Goal: Feedback & Contribution: Submit feedback/report problem

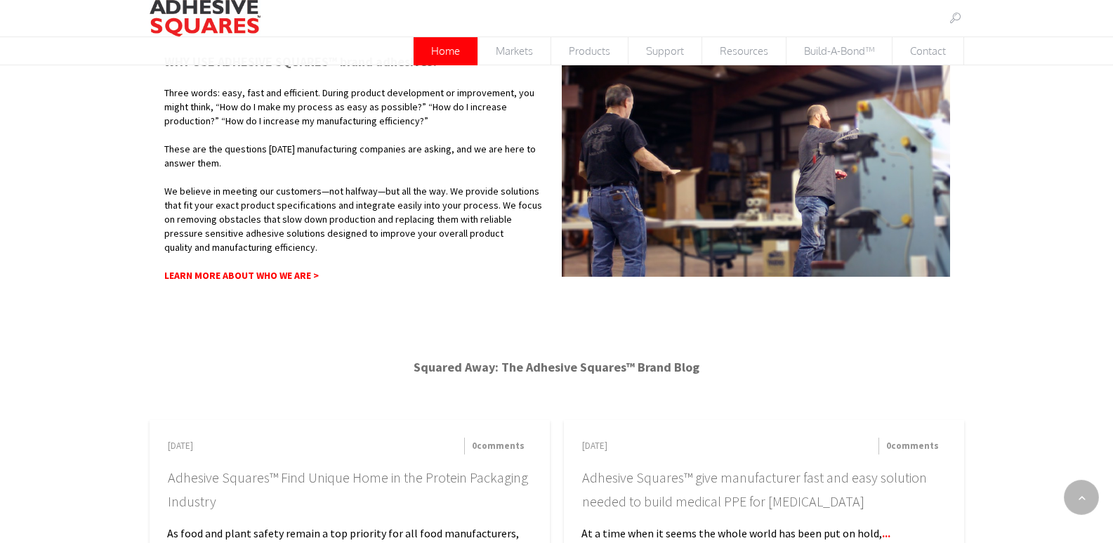
scroll to position [1135, 0]
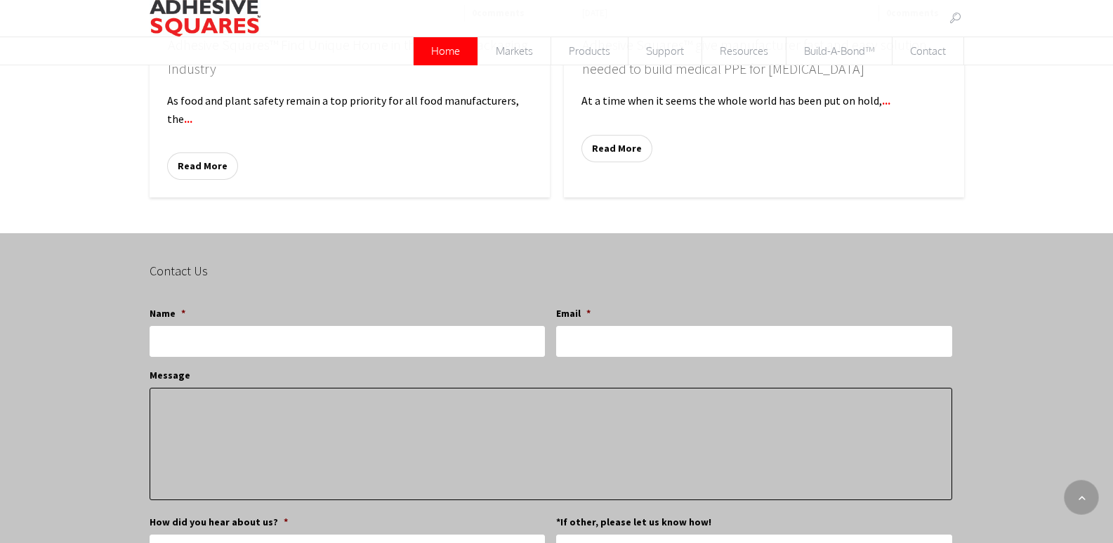
click at [262, 393] on textarea "Message" at bounding box center [551, 444] width 802 height 112
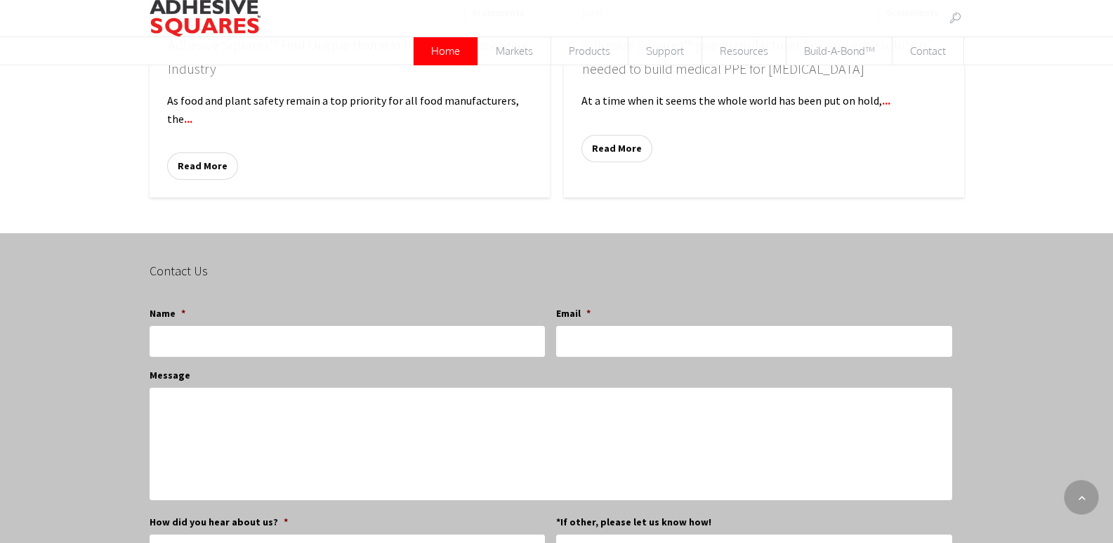
click at [269, 364] on ul "Name * Email * Message How did you hear about us? * LinkedIn Google Referral Ot…" at bounding box center [556, 509] width 813 height 429
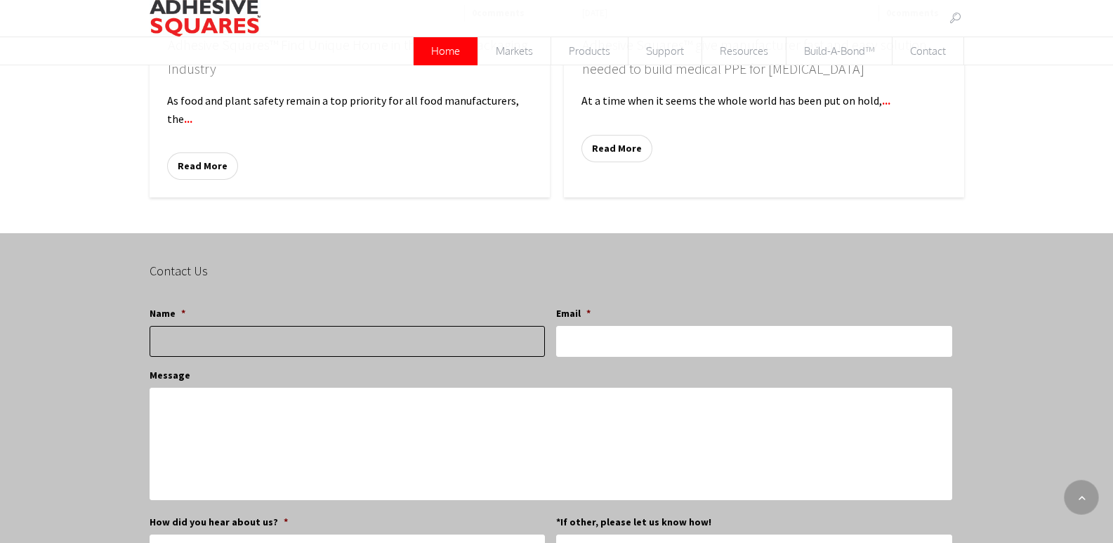
click at [275, 354] on input "Name *" at bounding box center [347, 341] width 395 height 31
click at [275, 353] on input "Name *" at bounding box center [347, 341] width 395 height 31
click at [282, 346] on input "Name *" at bounding box center [347, 341] width 395 height 31
click at [282, 345] on input "Name *" at bounding box center [347, 341] width 395 height 31
click at [285, 343] on input "Name *" at bounding box center [347, 341] width 395 height 31
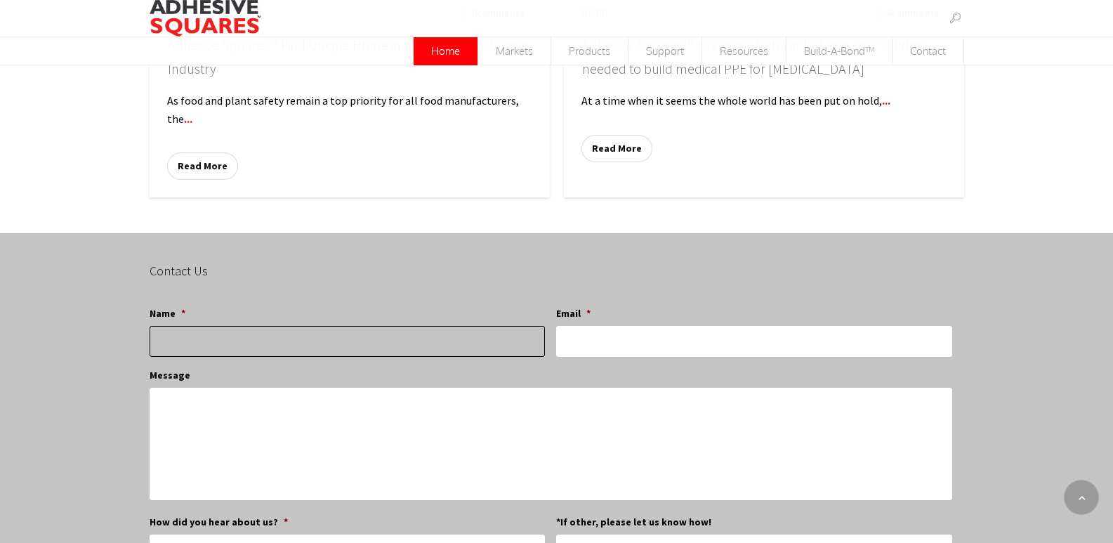
paste input "[PERSON_NAME]"
type input "[PERSON_NAME]"
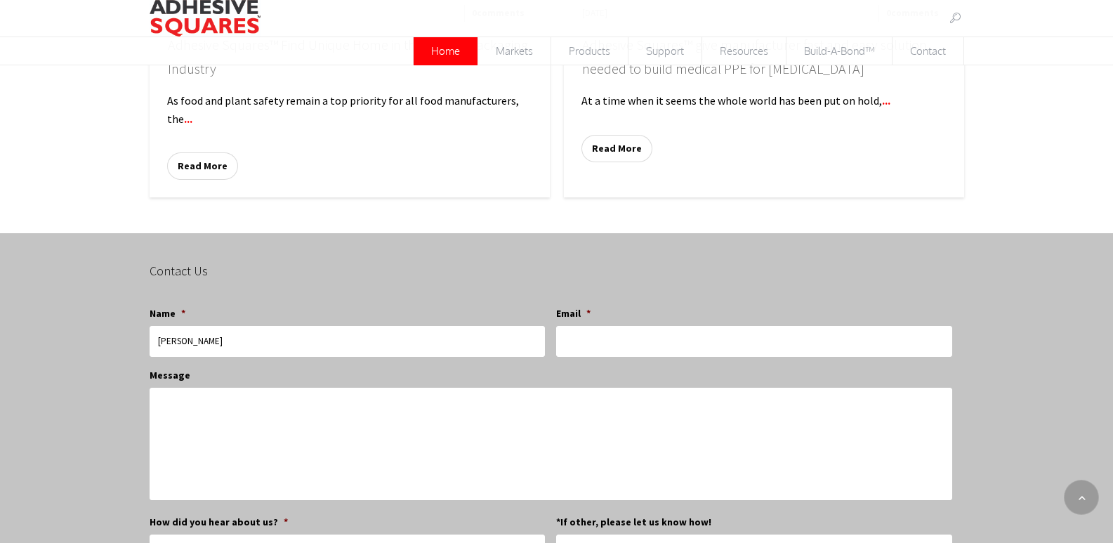
click at [552, 325] on li "Name * Vanessa Marshall" at bounding box center [353, 331] width 407 height 51
click at [655, 357] on ul "Name * Vanessa Marshall Email * Message How did you hear about us? * LinkedIn G…" at bounding box center [556, 509] width 813 height 429
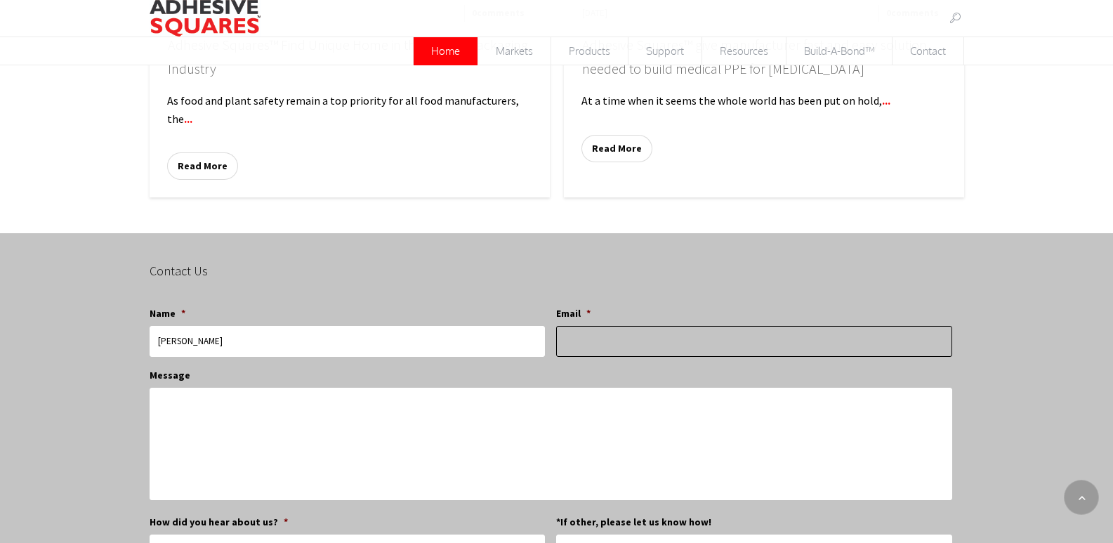
click at [657, 353] on input "Email *" at bounding box center [753, 341] width 395 height 31
click at [600, 339] on input "Email *" at bounding box center [753, 341] width 395 height 31
type input "[PERSON_NAME][EMAIL_ADDRESS][DOMAIN_NAME]"
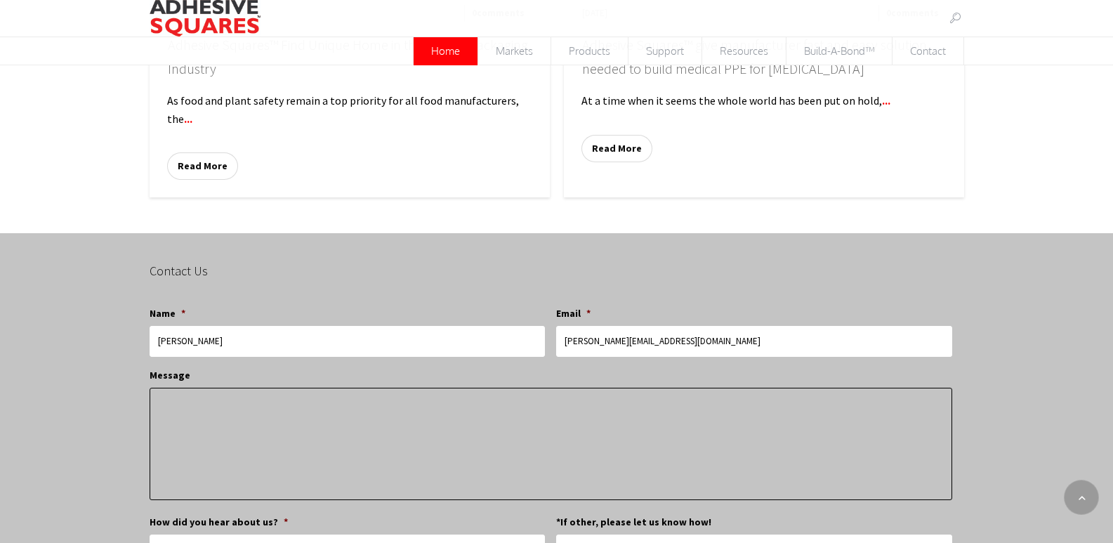
drag, startPoint x: 421, startPoint y: 430, endPoint x: 399, endPoint y: 416, distance: 26.5
click at [421, 430] on textarea "Message" at bounding box center [551, 444] width 802 height 112
paste textarea "Hi, your pavement is a significant investment. NextMark Striping helps you prot…"
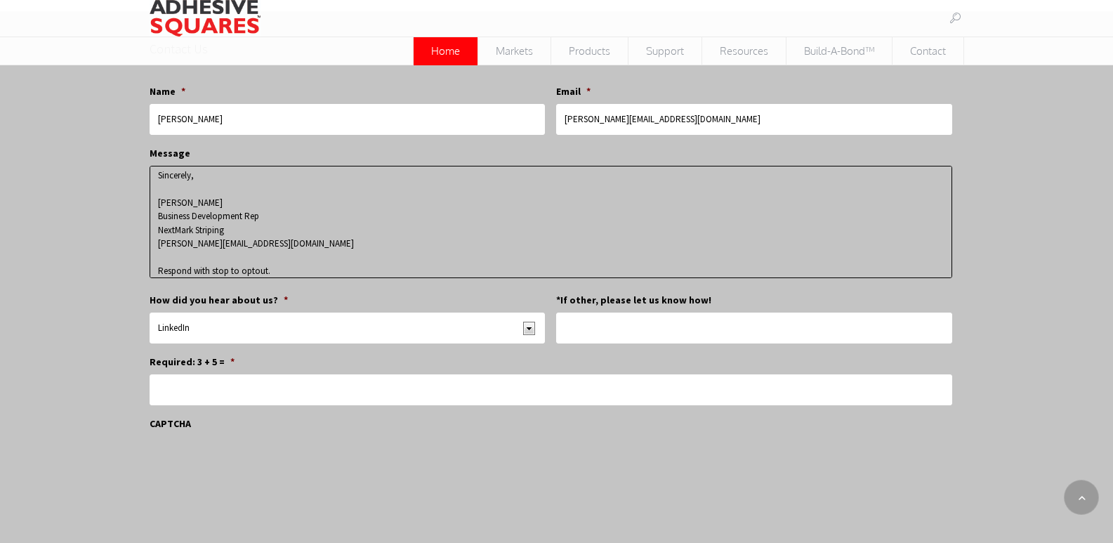
scroll to position [1344, 0]
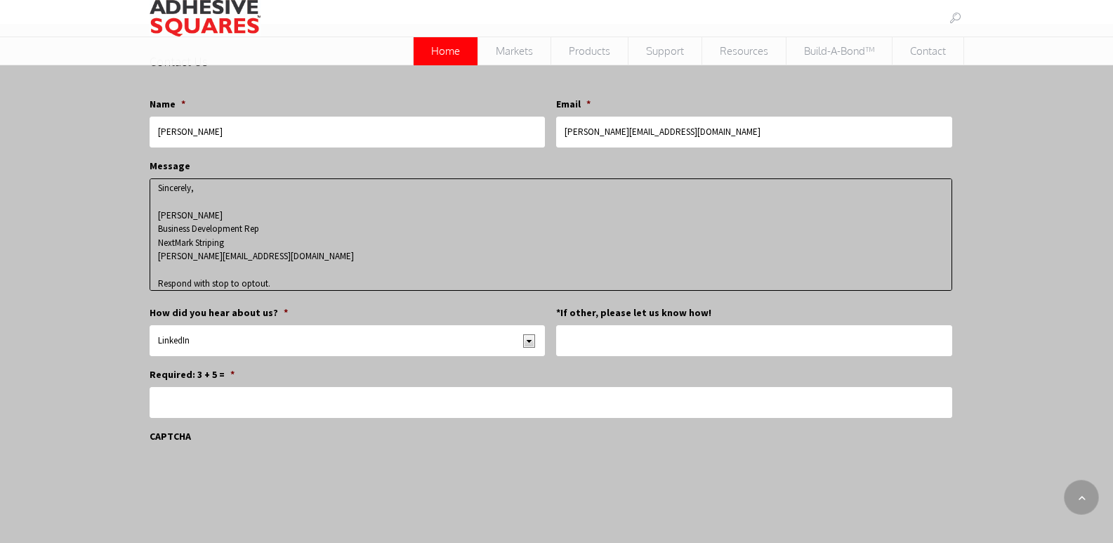
type textarea "Hi, your pavement is a significant investment. NextMark Striping helps you prot…"
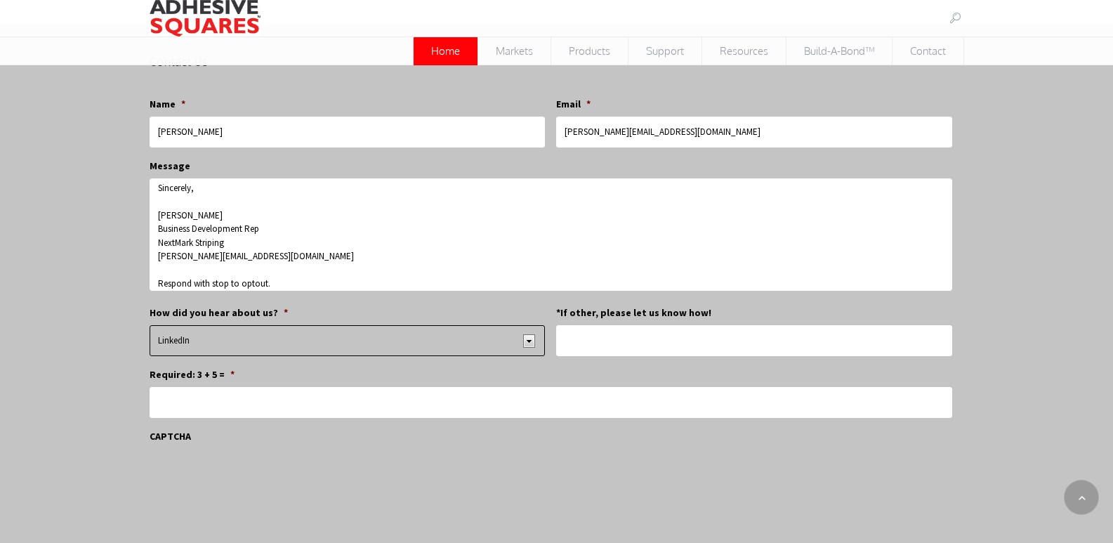
drag, startPoint x: 268, startPoint y: 328, endPoint x: 261, endPoint y: 343, distance: 16.7
click at [268, 328] on select "LinkedIn Google Referral Other*" at bounding box center [347, 340] width 395 height 31
select select "Google"
click at [150, 325] on select "LinkedIn Google Referral Other*" at bounding box center [347, 340] width 395 height 31
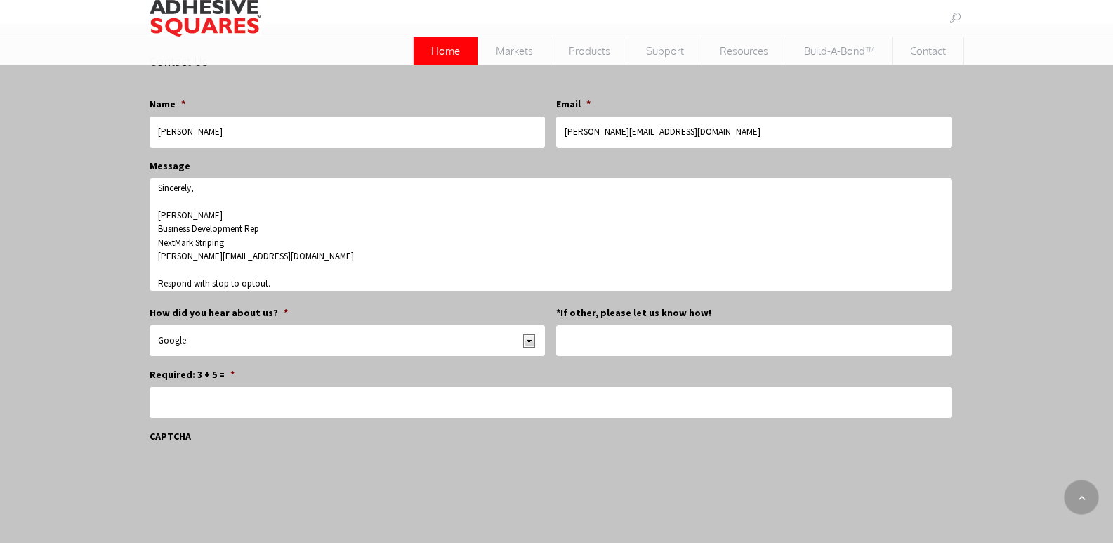
drag, startPoint x: 653, startPoint y: 367, endPoint x: 650, endPoint y: 339, distance: 27.6
click at [653, 364] on ul "Name * Vanessa Marshall Email * vanessa@nextmarkstriping.com Message Hi, your p…" at bounding box center [556, 300] width 813 height 429
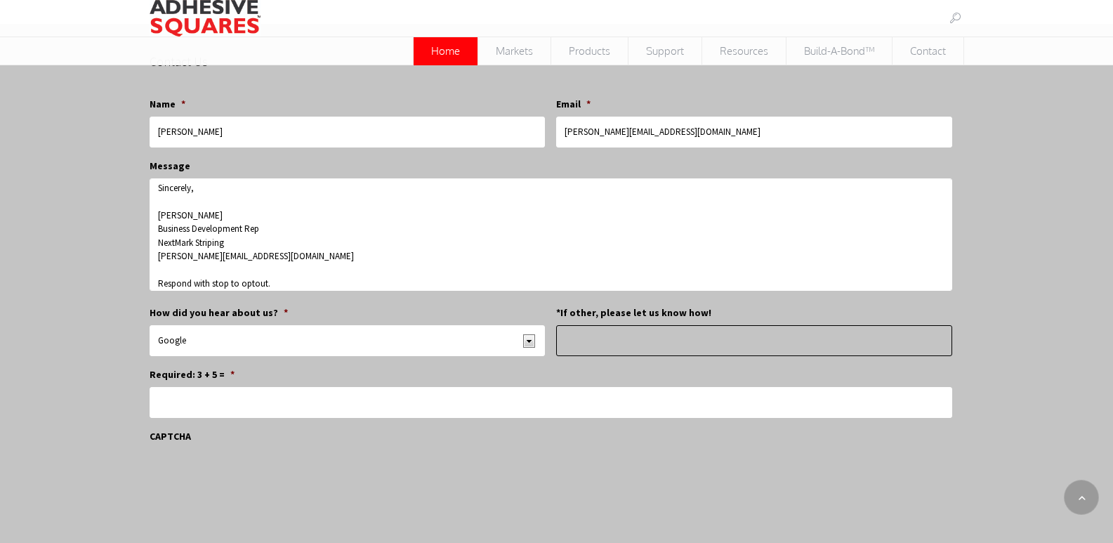
click at [650, 339] on input "*If other, please let us know how!" at bounding box center [753, 340] width 395 height 31
type input "-"
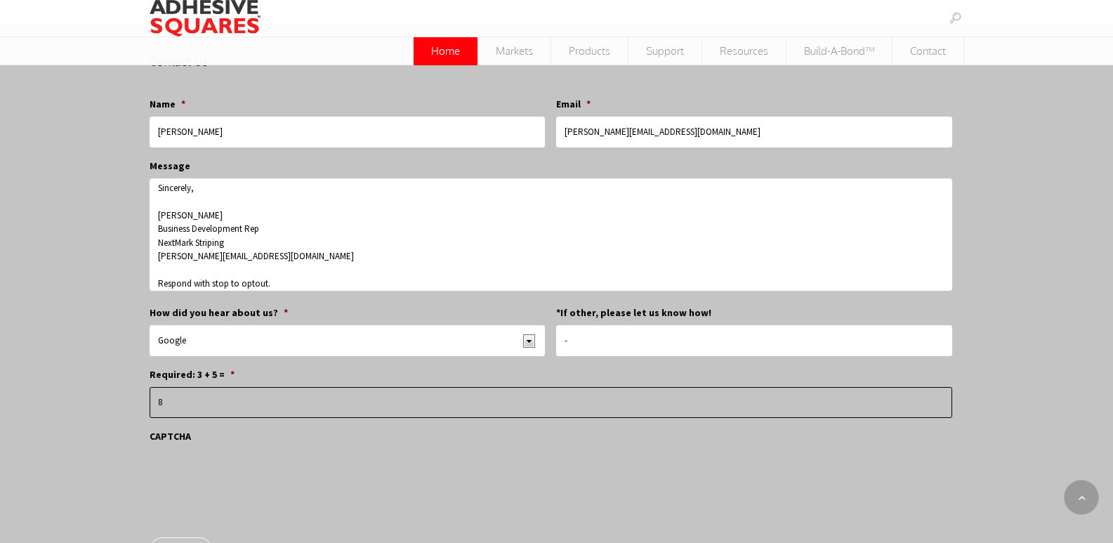
type input "8"
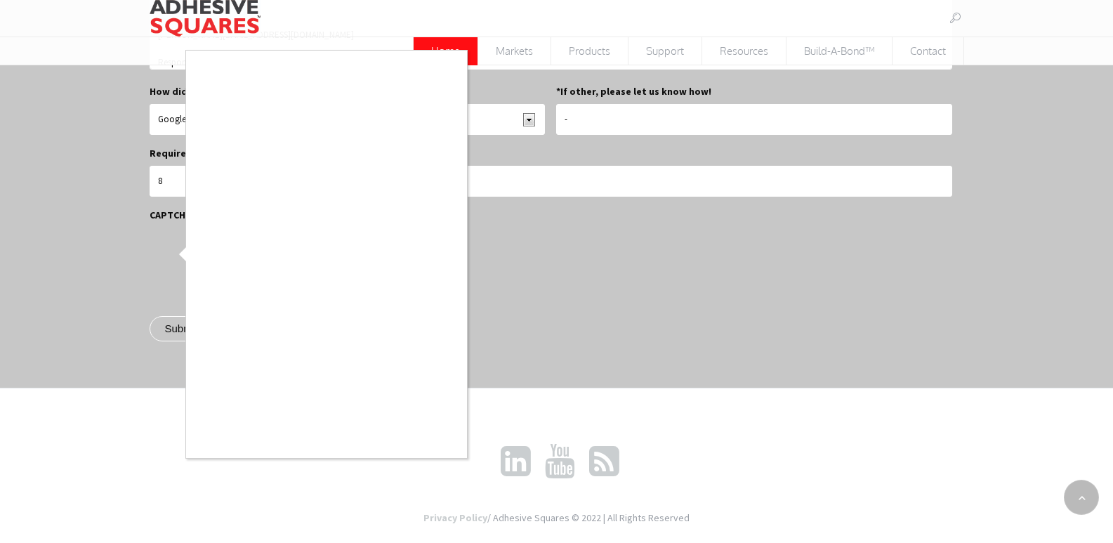
scroll to position [1578, 0]
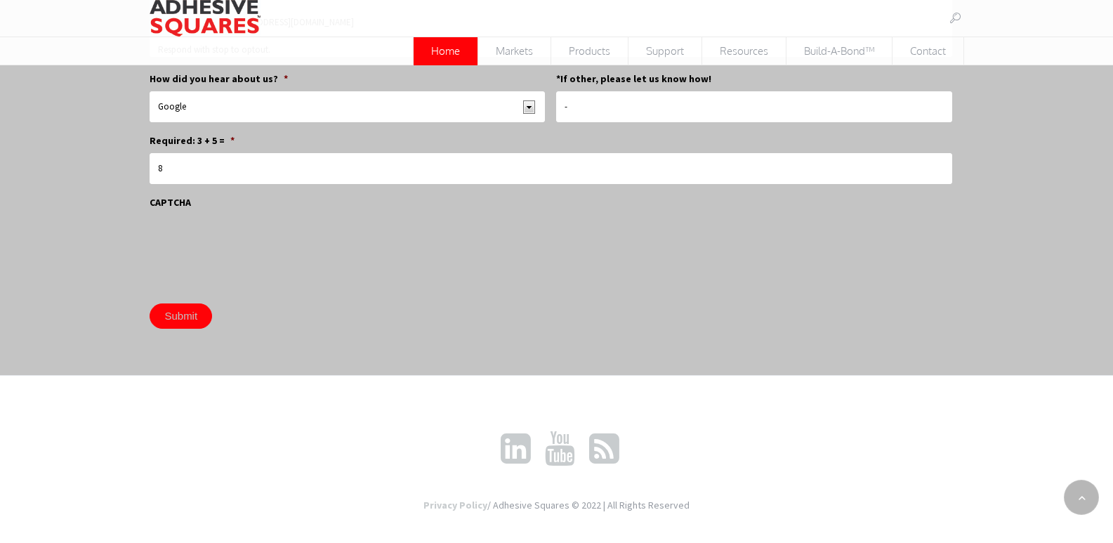
click at [180, 315] on input "Submit" at bounding box center [181, 315] width 63 height 25
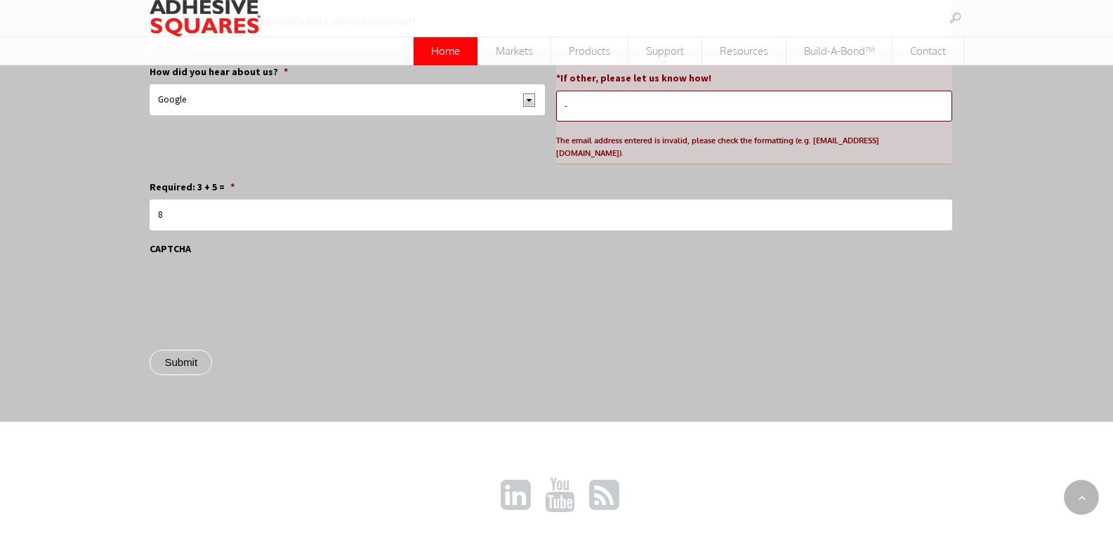
scroll to position [1417, 0]
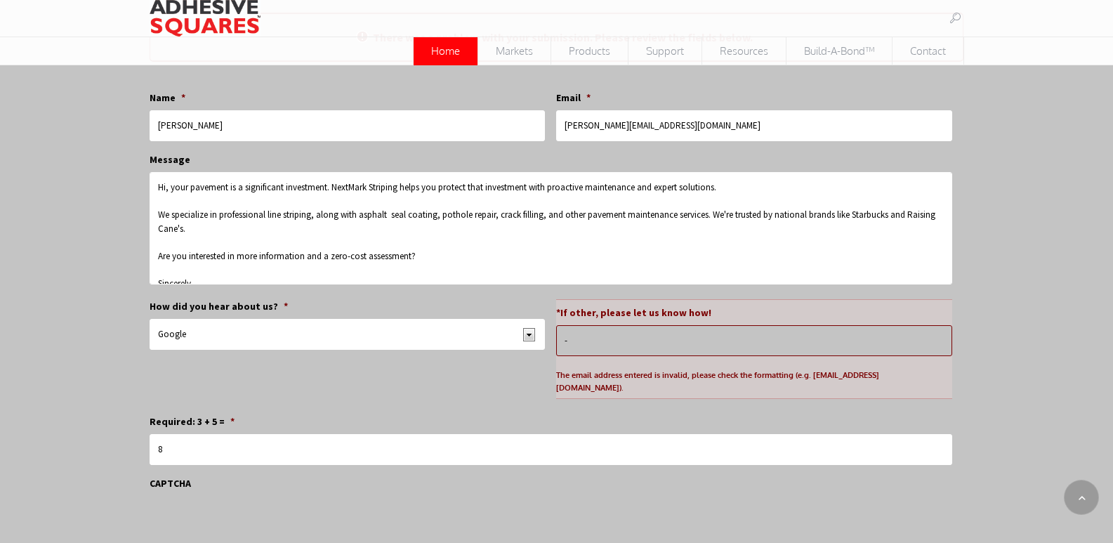
click at [689, 351] on input "-" at bounding box center [753, 340] width 395 height 31
click at [687, 344] on input "-" at bounding box center [753, 340] width 395 height 31
click at [686, 343] on input "-" at bounding box center [753, 340] width 395 height 31
click at [685, 342] on input "-" at bounding box center [753, 340] width 395 height 31
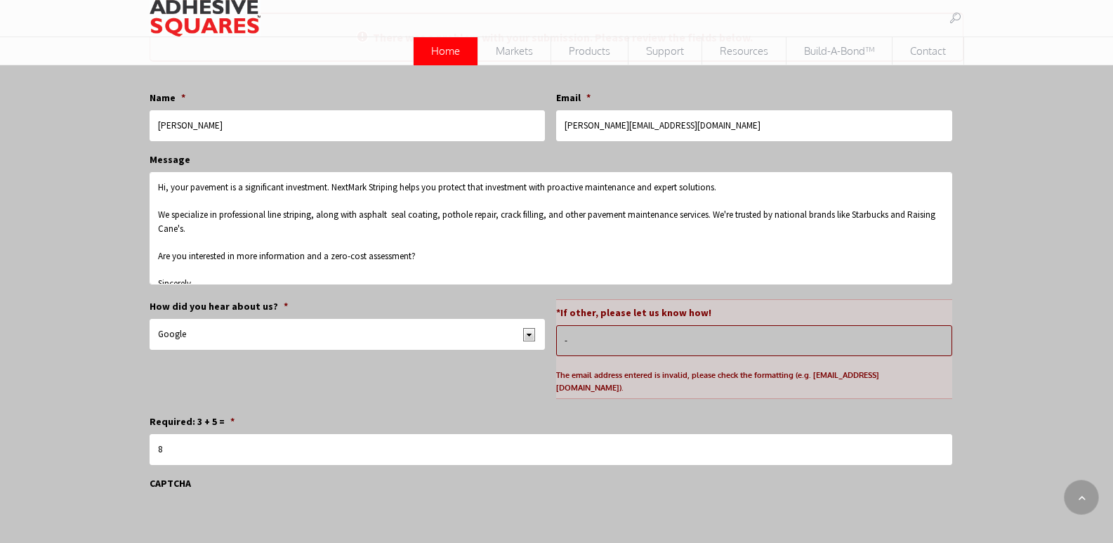
click at [685, 342] on input "-" at bounding box center [753, 340] width 395 height 31
click at [685, 341] on input "*If other, please let us know how!" at bounding box center [753, 340] width 395 height 31
click at [683, 340] on input "*If other, please let us know how!" at bounding box center [753, 340] width 395 height 31
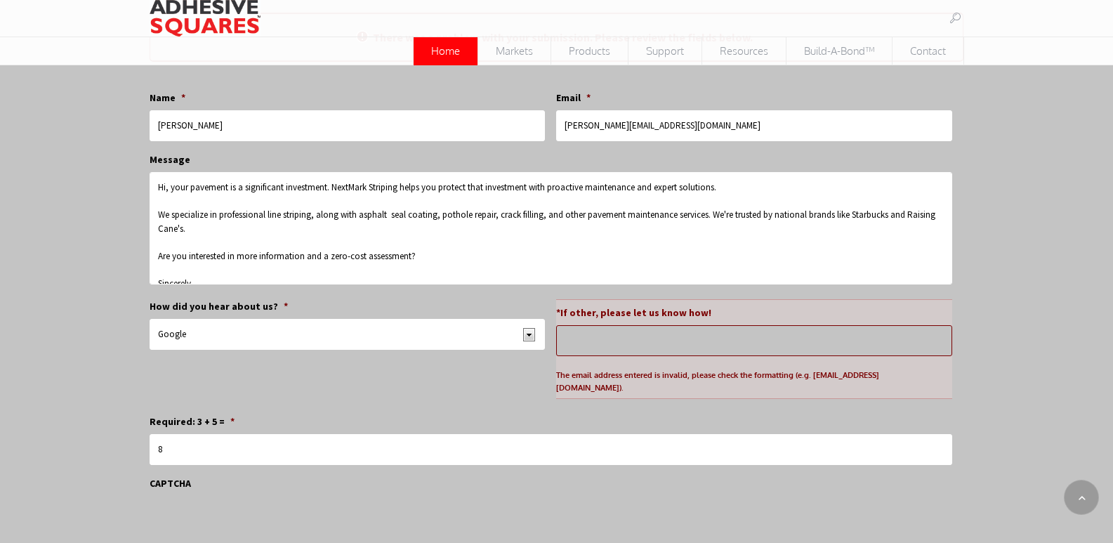
click at [681, 338] on input "*If other, please let us know how!" at bounding box center [753, 340] width 395 height 31
click at [681, 337] on input "*If other, please let us know how!" at bounding box center [753, 340] width 395 height 31
paste input "[PERSON_NAME][EMAIL_ADDRESS][DOMAIN_NAME]"
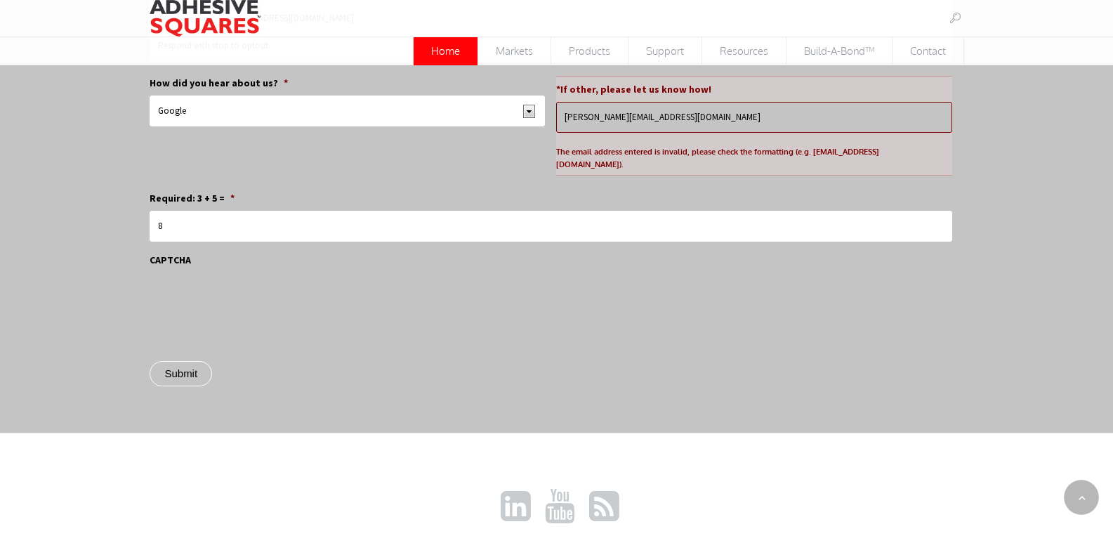
scroll to position [1652, 0]
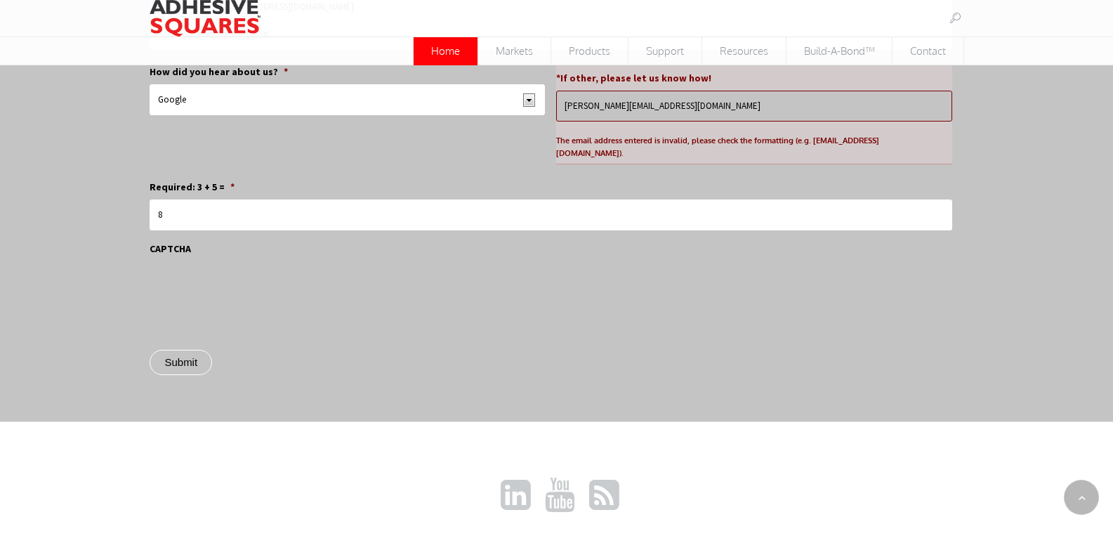
type input "[PERSON_NAME][EMAIL_ADDRESS][DOMAIN_NAME]"
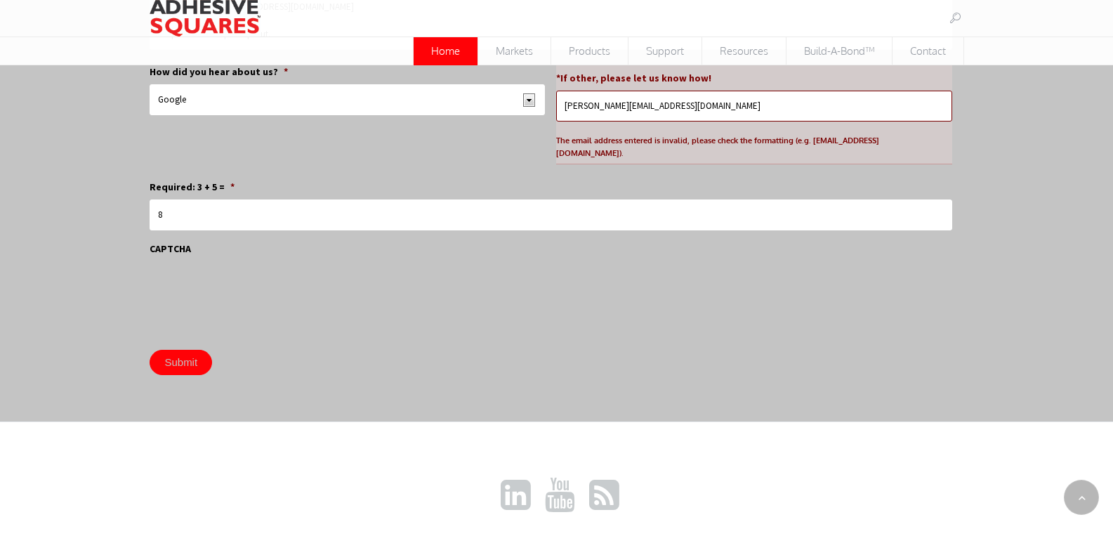
click at [153, 350] on input "Submit" at bounding box center [181, 362] width 63 height 25
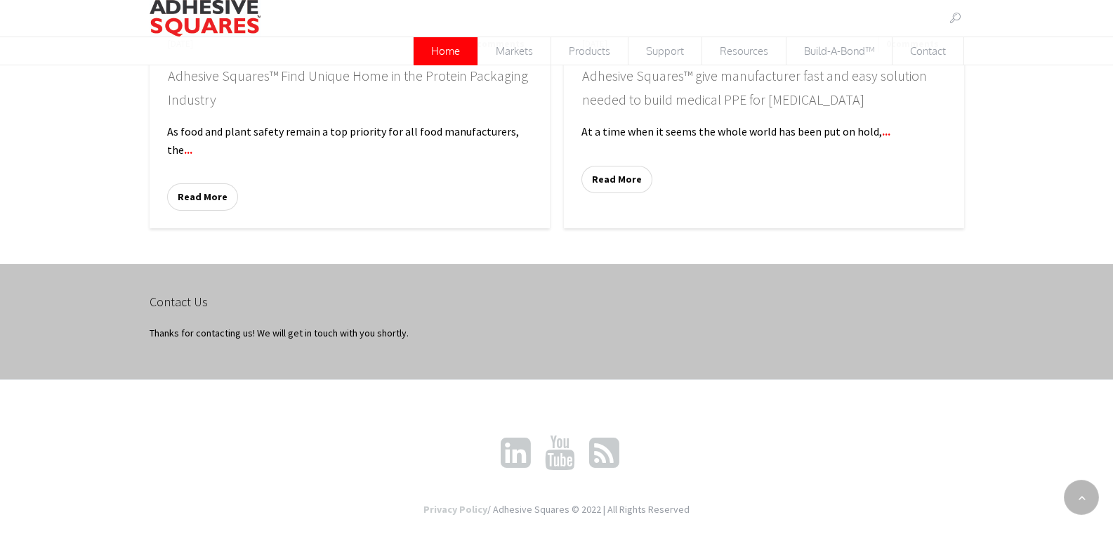
scroll to position [1134, 0]
